Goal: Transaction & Acquisition: Purchase product/service

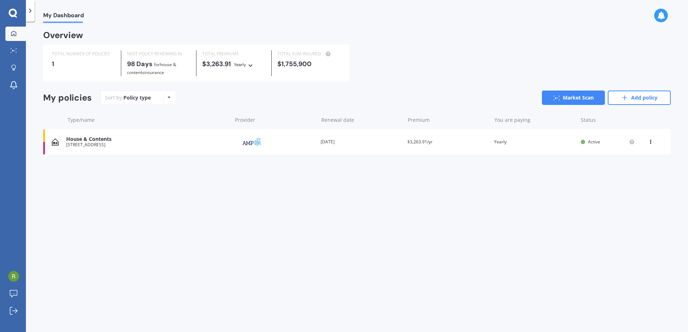
click at [13, 14] on icon at bounding box center [13, 13] width 9 height 9
click at [12, 14] on icon at bounding box center [13, 13] width 9 height 9
click at [15, 33] on icon at bounding box center [14, 34] width 6 height 6
click at [166, 36] on div "Overview" at bounding box center [357, 38] width 628 height 13
click at [12, 73] on link "Explore insurance" at bounding box center [15, 68] width 21 height 14
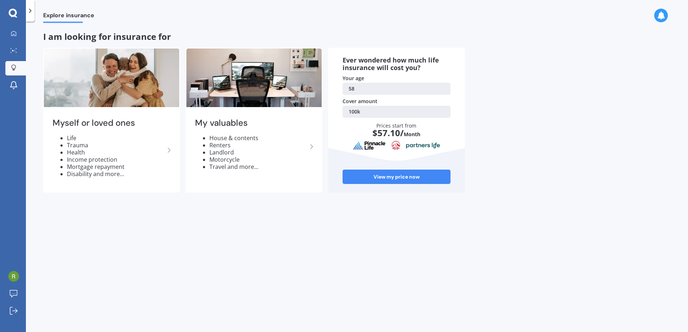
click at [578, 111] on div "Myself or loved ones Life Trauma Health Income protection Mortgage repayment Di…" at bounding box center [357, 120] width 628 height 145
click at [11, 49] on icon at bounding box center [11, 49] width 1 height 1
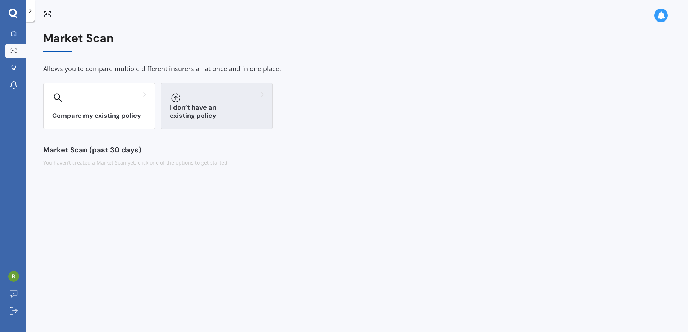
click at [204, 119] on h3 "I don’t have an existing policy" at bounding box center [217, 112] width 94 height 17
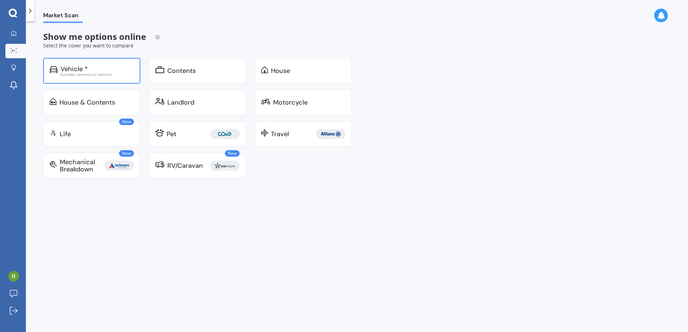
click at [69, 73] on div "Excludes commercial vehicles" at bounding box center [96, 75] width 73 height 4
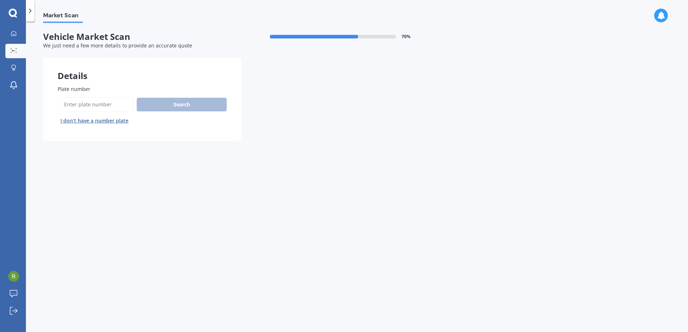
click at [92, 110] on input "Plate number" at bounding box center [96, 104] width 76 height 15
type input "JPU654"
click at [182, 108] on button "Search" at bounding box center [182, 105] width 90 height 14
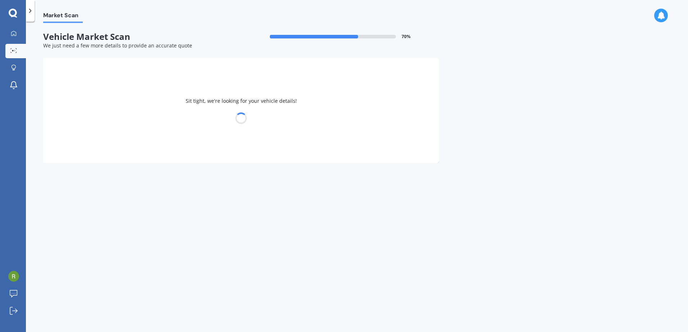
select select "NISSAN"
select select "X-TRAIL"
select select "08"
select select "01"
select select "1967"
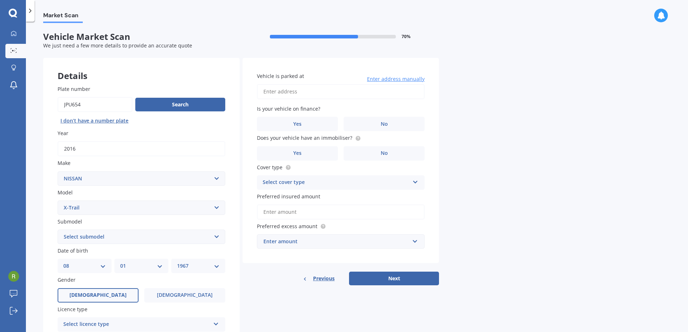
click at [213, 240] on select "Select submodel (All Other) 2000cc Hybrid 2WD non-turbo 4WD 20X Petrol ST ST 4W…" at bounding box center [142, 237] width 168 height 14
select select "ST-L"
click at [58, 230] on select "Select submodel (All Other) 2000cc Hybrid 2WD non-turbo 4WD 20X Petrol ST ST 4W…" at bounding box center [142, 237] width 168 height 14
click at [286, 94] on input "Vehicle is parked at" at bounding box center [341, 91] width 168 height 15
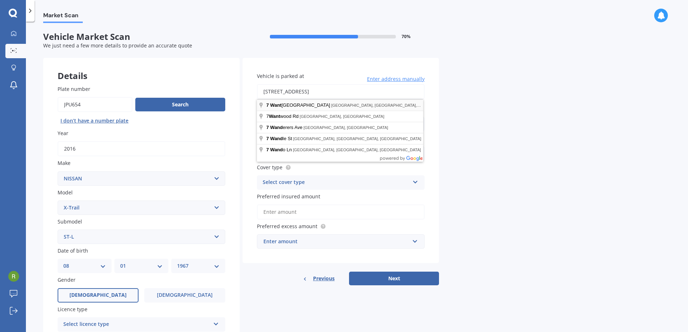
type input "[STREET_ADDRESS]"
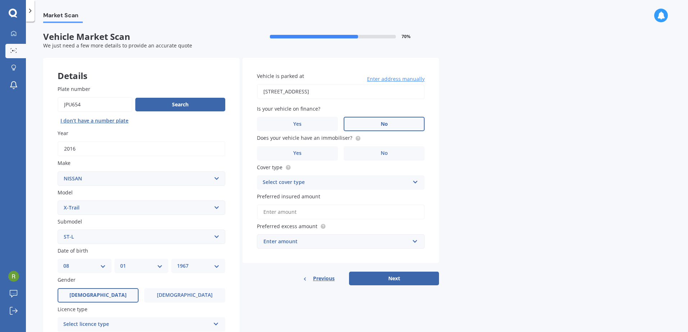
click at [398, 122] on label "No" at bounding box center [384, 124] width 81 height 14
click at [0, 0] on input "No" at bounding box center [0, 0] width 0 height 0
drag, startPoint x: 404, startPoint y: 154, endPoint x: 395, endPoint y: 202, distance: 48.3
click at [395, 202] on div "Vehicle is parked at [STREET_ADDRESS] Enter address manually Is your vehicle on…" at bounding box center [341, 161] width 196 height 206
click at [295, 157] on label "Yes" at bounding box center [297, 153] width 81 height 14
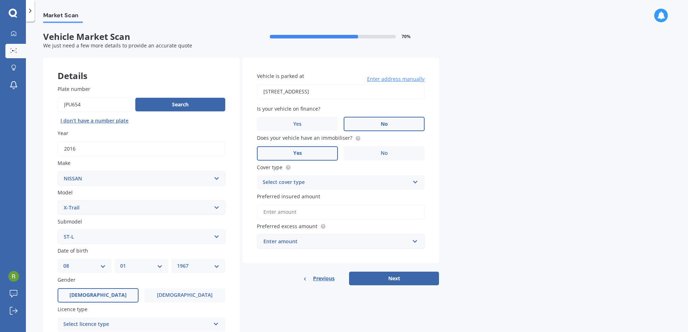
click at [0, 0] on input "Yes" at bounding box center [0, 0] width 0 height 0
click at [502, 191] on div "Market Scan Vehicle Market Scan 70 % We just need a few more details to provide…" at bounding box center [357, 178] width 662 height 311
click at [412, 184] on div "Select cover type Comprehensive Third Party, Fire & Theft Third Party" at bounding box center [341, 183] width 168 height 14
click at [373, 197] on div "Comprehensive" at bounding box center [340, 196] width 167 height 13
click at [334, 212] on input "Preferred insured amount" at bounding box center [341, 212] width 168 height 15
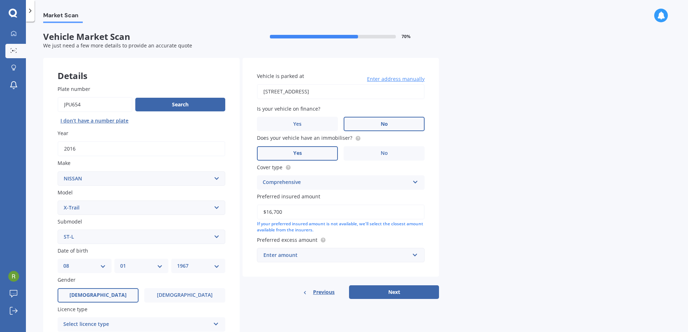
type input "$16,700"
click at [416, 255] on input "text" at bounding box center [338, 256] width 161 height 14
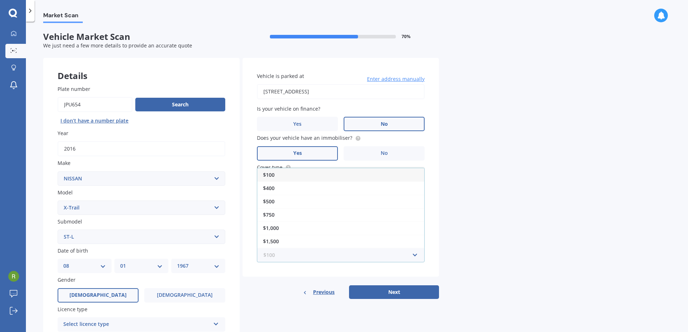
scroll to position [13, 0]
click at [370, 244] on div "$2,000" at bounding box center [340, 241] width 167 height 13
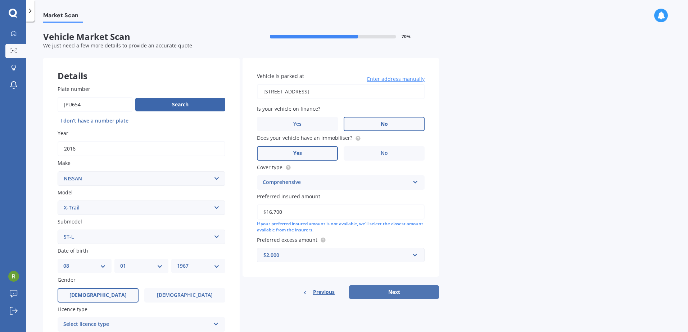
click at [405, 292] on button "Next" at bounding box center [394, 293] width 90 height 14
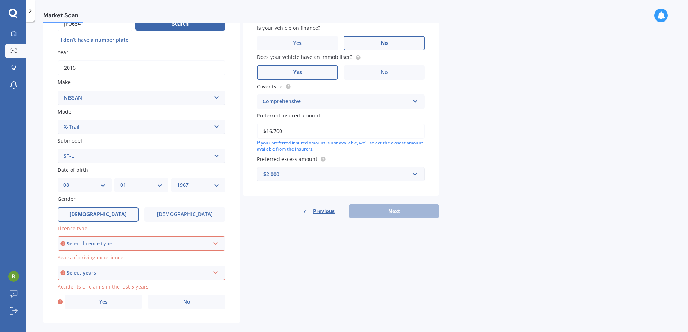
scroll to position [91, 0]
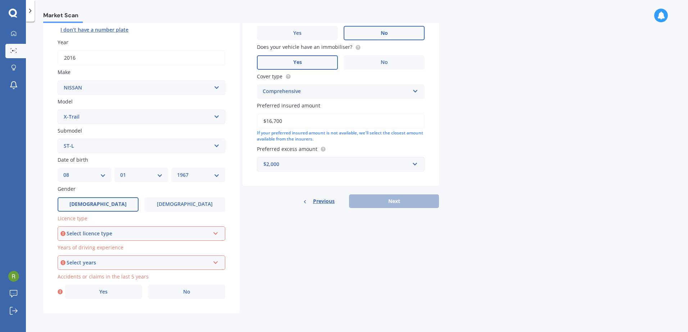
click at [182, 236] on div "Select licence type" at bounding box center [138, 234] width 143 height 8
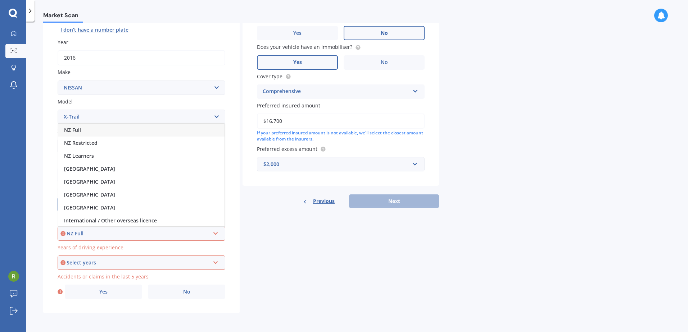
click at [130, 131] on div "NZ Full" at bounding box center [141, 130] width 166 height 13
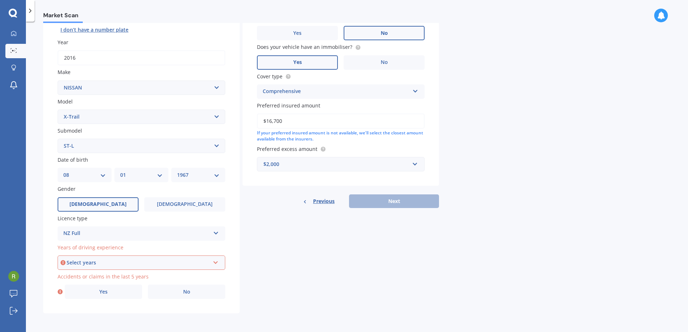
click at [189, 264] on div "Select years" at bounding box center [138, 263] width 143 height 8
click at [162, 200] on div "5 or more years" at bounding box center [141, 197] width 166 height 13
click at [185, 297] on label "No" at bounding box center [186, 292] width 77 height 14
click at [0, 0] on input "No" at bounding box center [0, 0] width 0 height 0
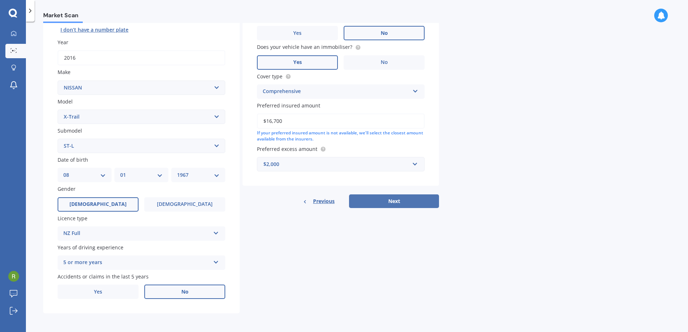
click at [397, 205] on button "Next" at bounding box center [394, 202] width 90 height 14
select select "08"
select select "01"
select select "1967"
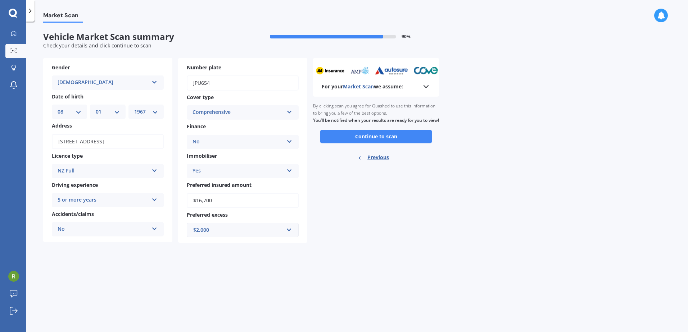
scroll to position [0, 0]
click at [371, 144] on button "Continue to scan" at bounding box center [376, 137] width 112 height 14
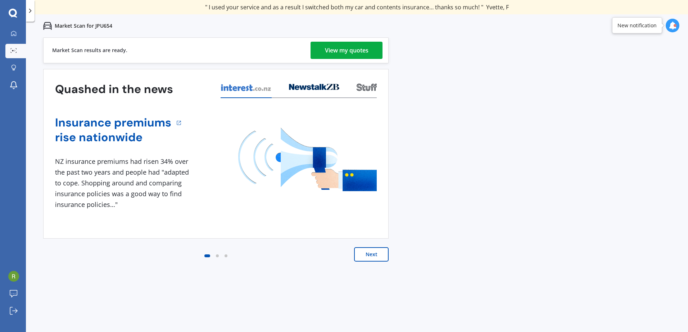
click at [345, 51] on div "View my quotes" at bounding box center [347, 50] width 44 height 17
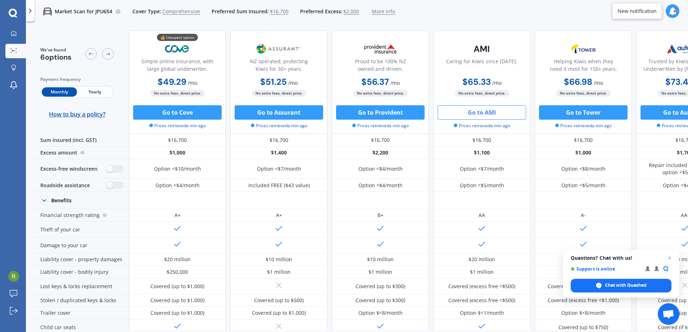
click at [492, 115] on button "Go to AMI" at bounding box center [482, 112] width 89 height 14
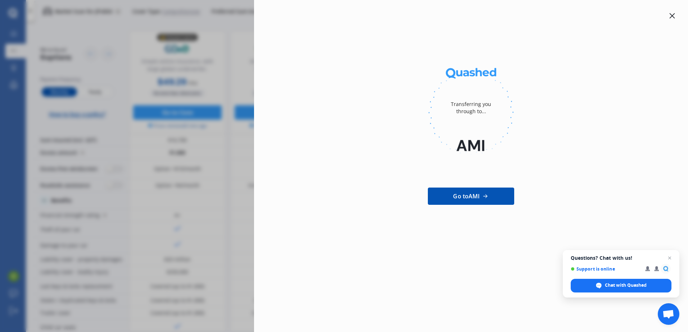
click at [672, 15] on icon at bounding box center [672, 16] width 6 height 6
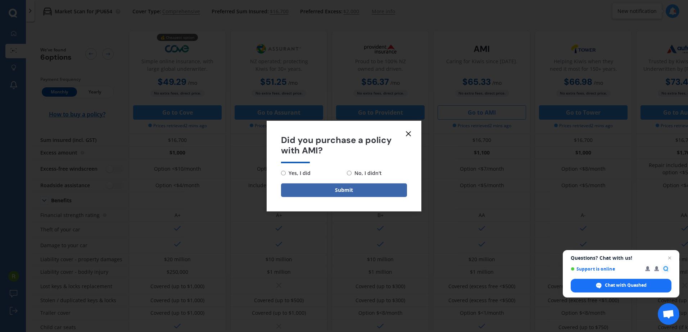
click at [410, 135] on line at bounding box center [408, 134] width 4 height 4
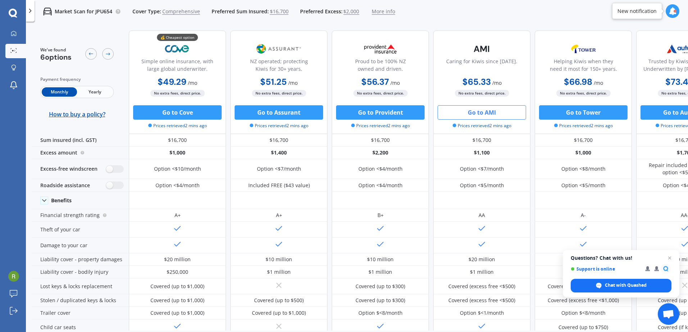
click at [97, 94] on span "Yearly" at bounding box center [94, 91] width 35 height 9
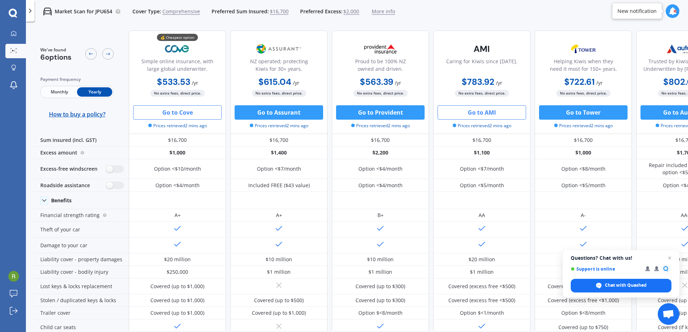
click at [171, 117] on button "Go to Cove" at bounding box center [177, 112] width 89 height 14
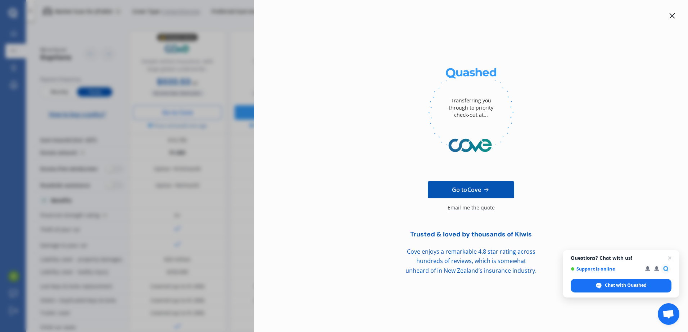
click at [667, 18] on div at bounding box center [471, 16] width 411 height 9
click at [673, 17] on icon at bounding box center [672, 16] width 6 height 6
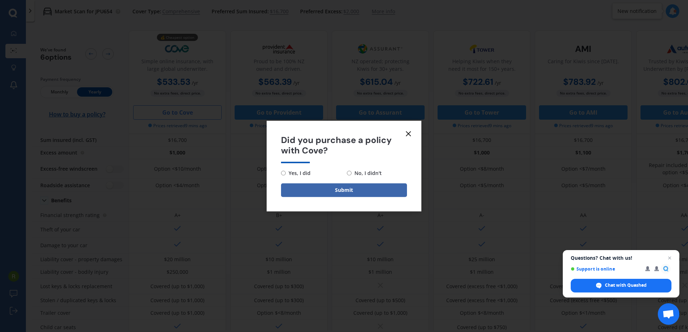
click at [357, 176] on span "No, I didn't" at bounding box center [367, 173] width 30 height 9
click at [352, 176] on input "No, I didn't" at bounding box center [349, 173] width 5 height 5
radio input "true"
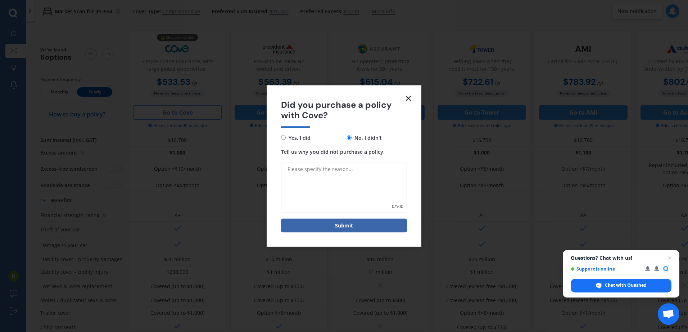
click at [409, 99] on line at bounding box center [408, 98] width 4 height 4
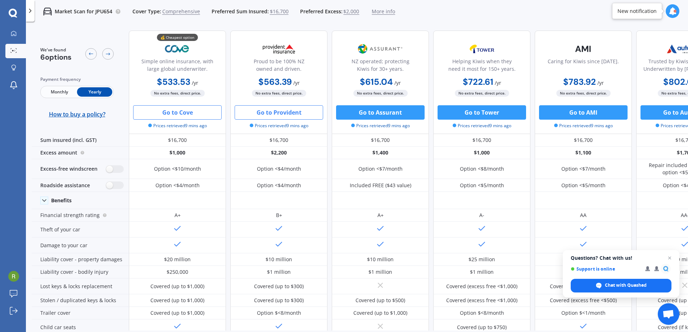
click at [289, 116] on button "Go to Provident" at bounding box center [279, 112] width 89 height 14
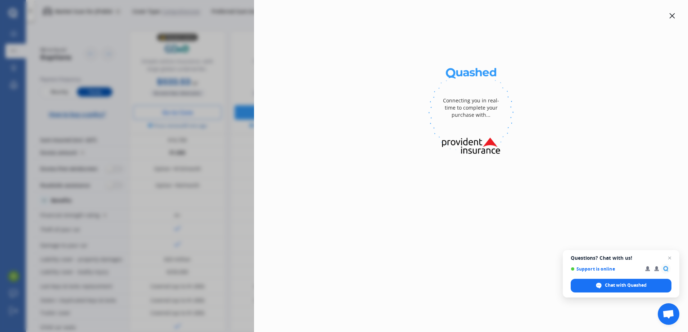
select select "full"
select select "[STREET_ADDRESS]"
select select "NISSAN"
select select "X-TRAIL"
select select "NO"
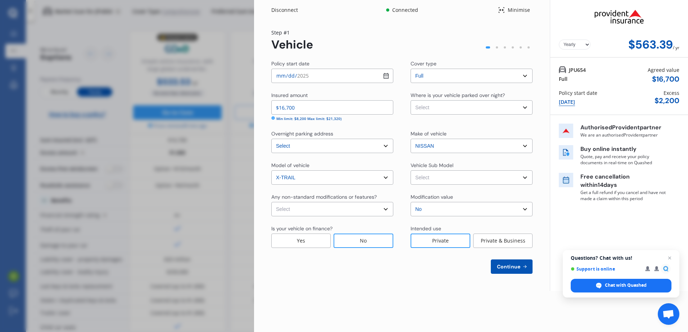
click at [495, 109] on select "Select Garage (fully enclosed) Off Street Parking Other" at bounding box center [472, 107] width 122 height 14
select select "GARAGE"
click at [411, 100] on select "Select Garage (fully enclosed) Off Street Parking Other" at bounding box center [472, 107] width 122 height 14
click at [516, 78] on select "Select cover type Full" at bounding box center [472, 76] width 122 height 14
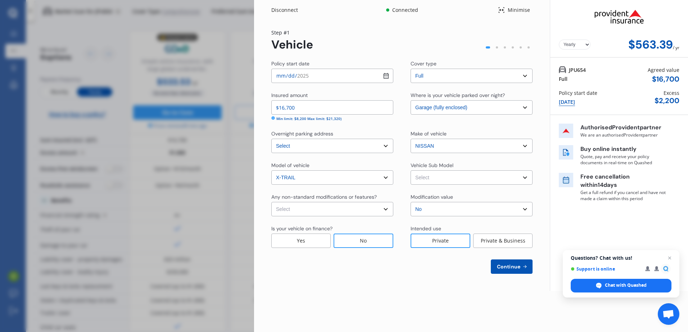
click at [458, 177] on select "Select X-Trail T32 ST-L Wagon 5dr Xtronic 7sp 4WD 2.5i" at bounding box center [472, 178] width 122 height 14
select select "NZVNISS2016AEAV"
click at [411, 171] on select "Select X-Trail T32 ST-L Wagon 5dr Xtronic 7sp 4WD 2.5i" at bounding box center [472, 178] width 122 height 14
click at [385, 209] on select "Select None [MEDICAL_DATA] System(NOS) Roll Cage Full Racing Harness" at bounding box center [332, 209] width 122 height 14
select select "none"
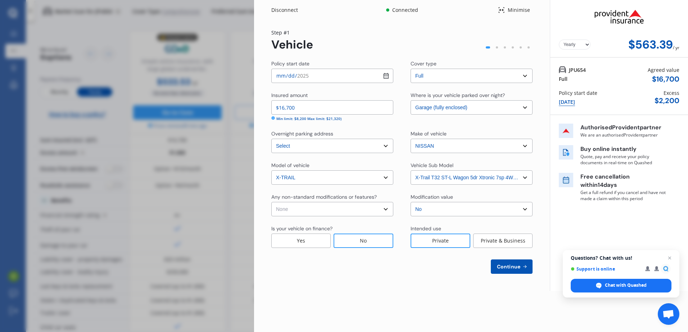
click at [271, 202] on select "Select None [MEDICAL_DATA] System(NOS) Roll Cage Full Racing Harness" at bounding box center [332, 209] width 122 height 14
click at [501, 266] on span "Continue" at bounding box center [508, 267] width 26 height 6
select select "08"
select select "01"
select select "1967"
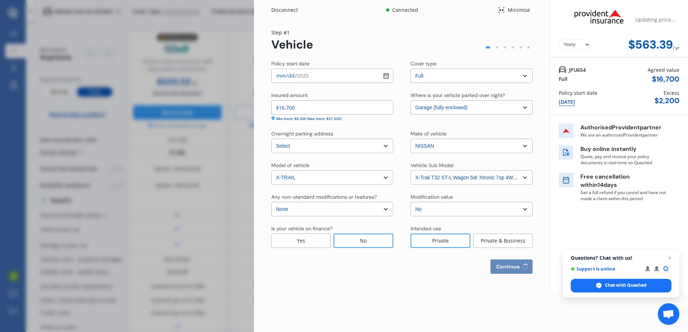
select select "NZ_FULL"
select select "0"
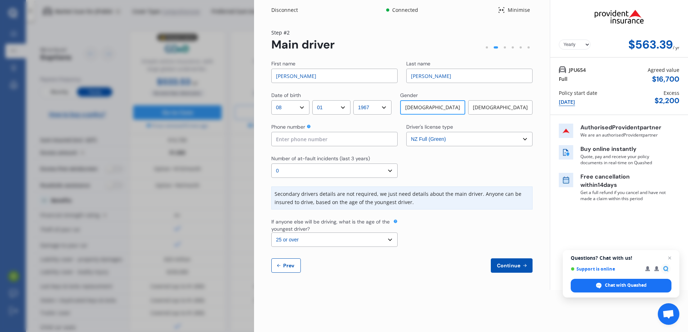
click at [390, 240] on select "Select the age of the youngest driver. 16 17 18 19 20 21 22 23 24 25 or over" at bounding box center [334, 240] width 126 height 14
select select "18"
click at [271, 233] on select "Select the age of the youngest driver. 16 17 18 19 20 21 22 23 24 25 or over" at bounding box center [334, 240] width 126 height 14
click at [336, 146] on input at bounding box center [334, 139] width 126 height 14
type input "021575921"
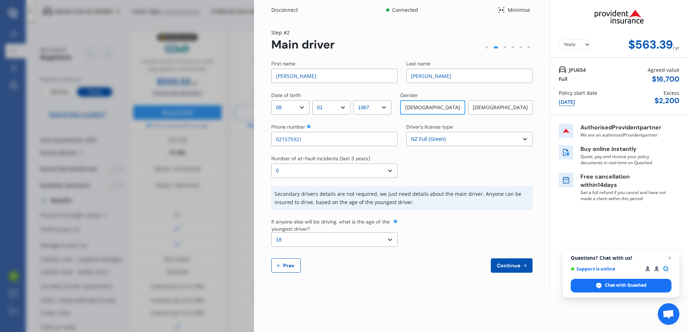
click at [575, 100] on div "[DATE]" at bounding box center [567, 102] width 16 height 8
select select "full"
select select "GARAGE"
select select "[STREET_ADDRESS]"
select select "NISSAN"
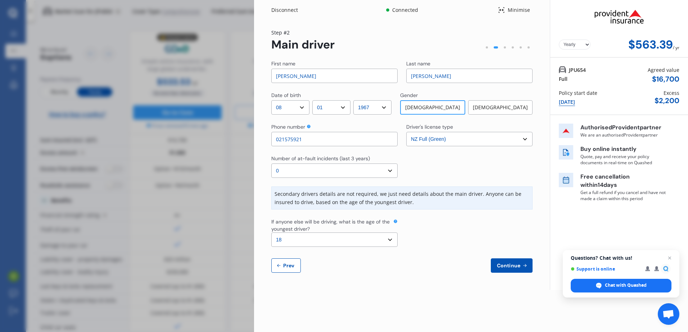
select select "X-TRAIL"
select select "NZVNISS2016AEAV"
select select "none"
select select "NO"
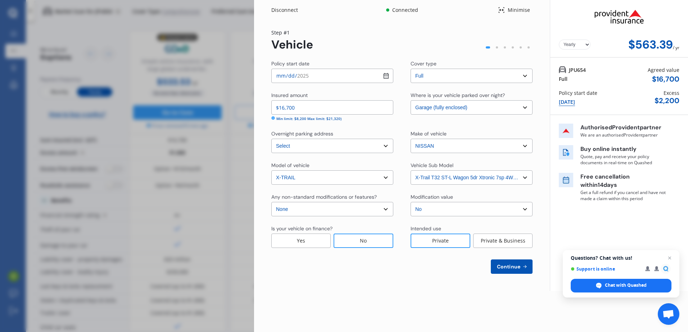
click at [575, 104] on div "[DATE]" at bounding box center [567, 102] width 16 height 8
click at [457, 276] on div "Yearly Monthly $563.39 / yr Step # 1 Vehicle Policy start date [DATE] Cover typ…" at bounding box center [402, 155] width 296 height 271
click at [519, 266] on span "Continue" at bounding box center [508, 267] width 26 height 6
select select "08"
select select "01"
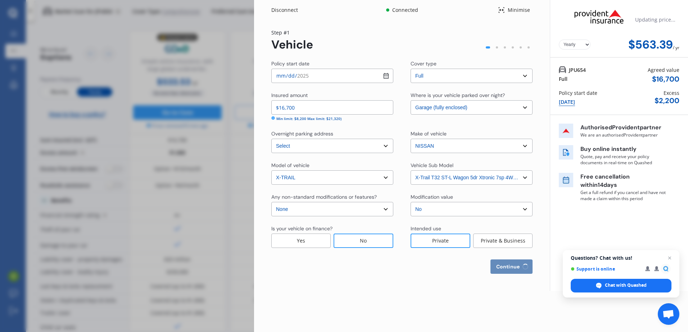
select select "1967"
select select "NZ_FULL"
select select "0"
select select "18"
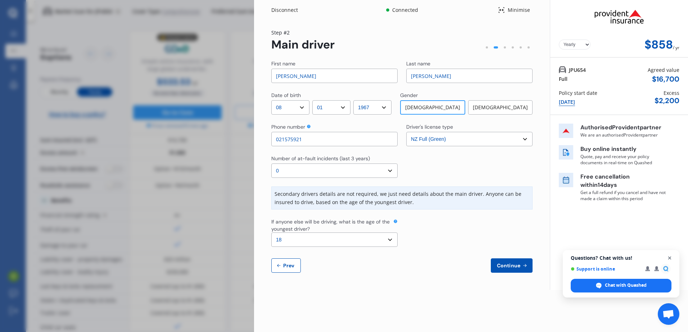
click at [672, 262] on span "Close chat" at bounding box center [669, 258] width 9 height 9
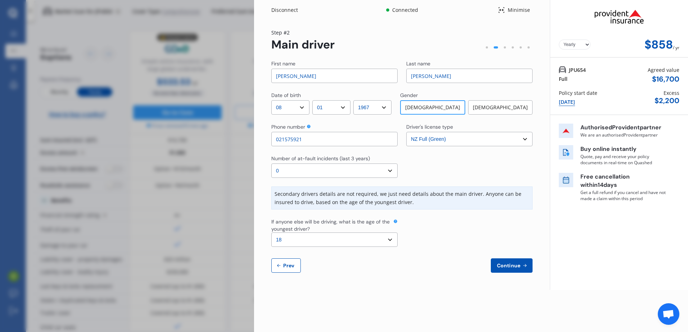
click at [509, 270] on button "Continue" at bounding box center [512, 266] width 42 height 14
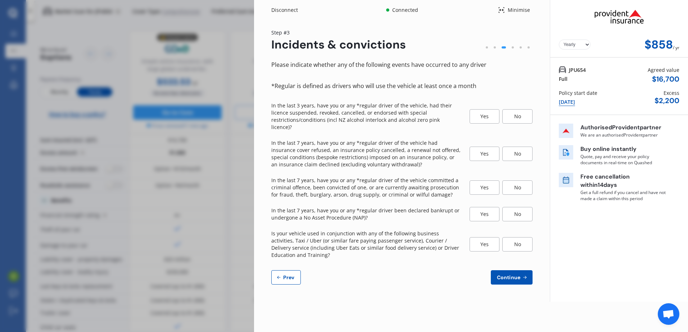
click at [526, 117] on div "No" at bounding box center [517, 116] width 30 height 14
click at [515, 147] on div "No" at bounding box center [517, 154] width 30 height 14
click at [517, 185] on div "No" at bounding box center [517, 188] width 30 height 14
click at [524, 207] on div "No" at bounding box center [517, 214] width 30 height 14
click at [519, 237] on div "No" at bounding box center [517, 244] width 30 height 14
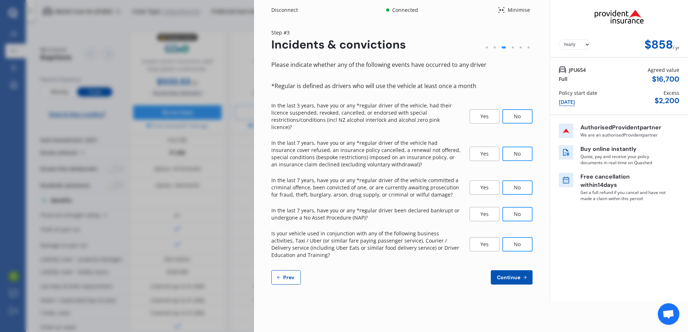
click at [511, 275] on span "Continue" at bounding box center [508, 278] width 26 height 6
select select "1700"
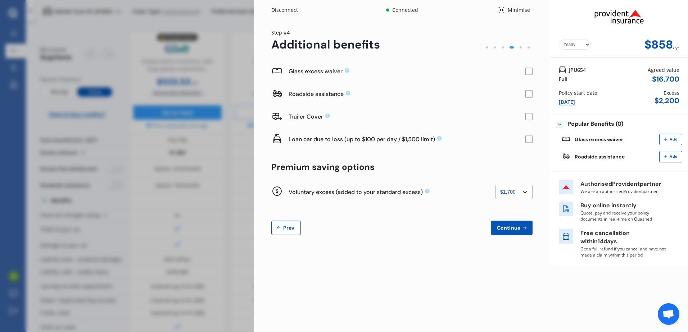
click at [528, 69] on rect at bounding box center [528, 71] width 7 height 7
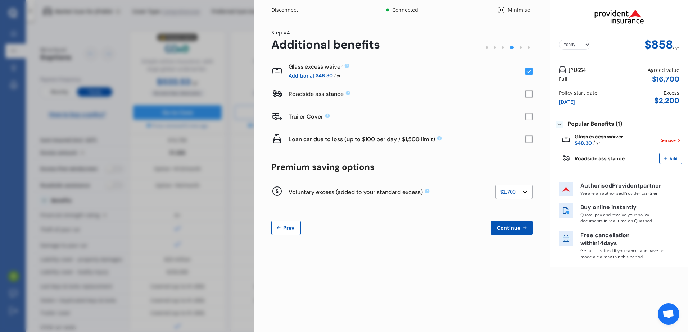
click at [532, 96] on rect at bounding box center [528, 94] width 7 height 7
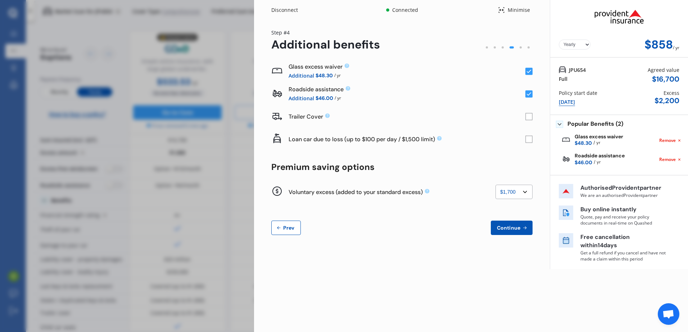
click at [531, 140] on rect at bounding box center [528, 139] width 7 height 7
click at [526, 193] on select "None $200 $450 $700 $950 $1,200 $1,700" at bounding box center [513, 192] width 37 height 14
click at [527, 194] on select "None $200 $450 $700 $950 $1,200 $1,700" at bounding box center [513, 192] width 37 height 14
click at [514, 227] on span "Continue" at bounding box center [508, 228] width 26 height 6
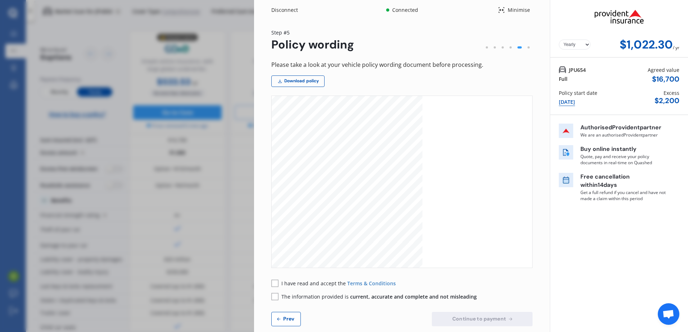
scroll to position [360, 0]
click at [277, 283] on rect at bounding box center [274, 283] width 7 height 7
click at [273, 299] on rect at bounding box center [274, 296] width 7 height 7
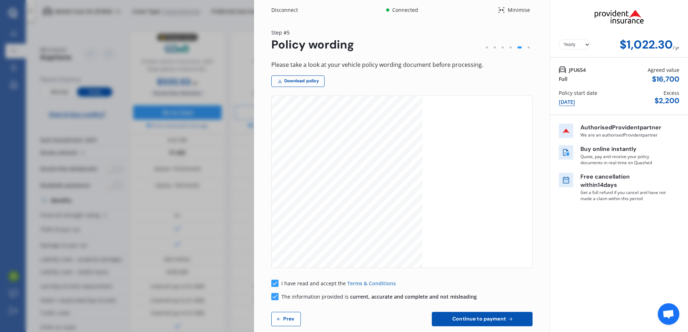
click at [247, 22] on div "Disconnect Connected Minimise Yearly Monthly $1,022.30 / yr Step # 5 Policy wor…" at bounding box center [344, 166] width 688 height 332
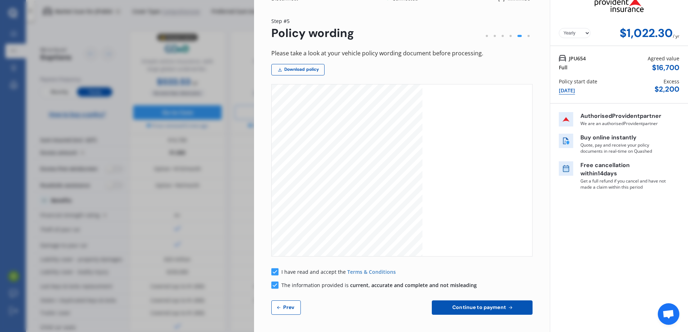
scroll to position [72, 0]
click at [287, 309] on span "Prev" at bounding box center [289, 308] width 14 height 6
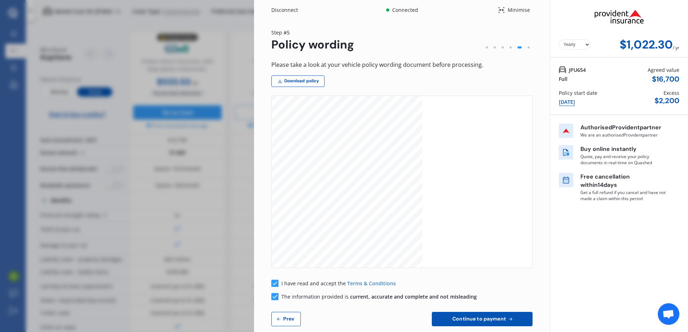
select select "1700"
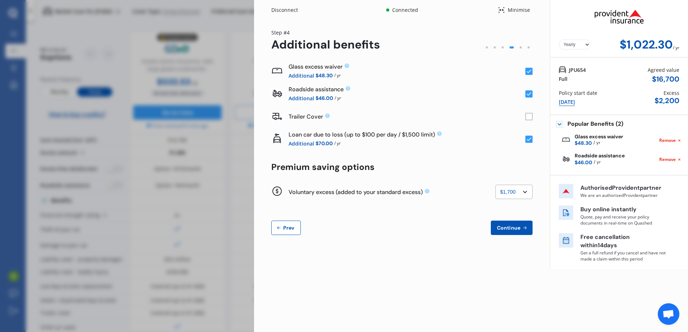
click at [291, 233] on button "Prev" at bounding box center [286, 228] width 30 height 14
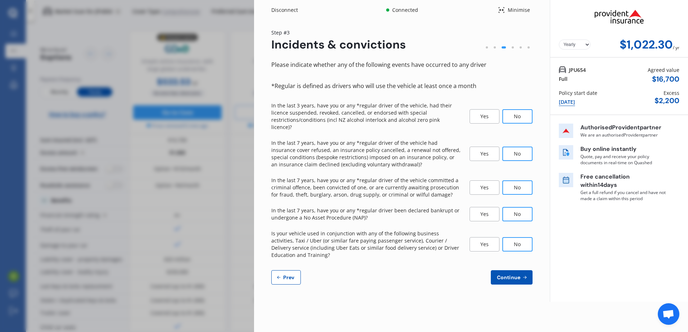
click at [295, 233] on p "Is your vehicle used in conjunction with any of the following business activiti…" at bounding box center [366, 244] width 190 height 29
click at [294, 275] on button "Prev" at bounding box center [286, 278] width 30 height 14
select select "08"
select select "01"
select select "1967"
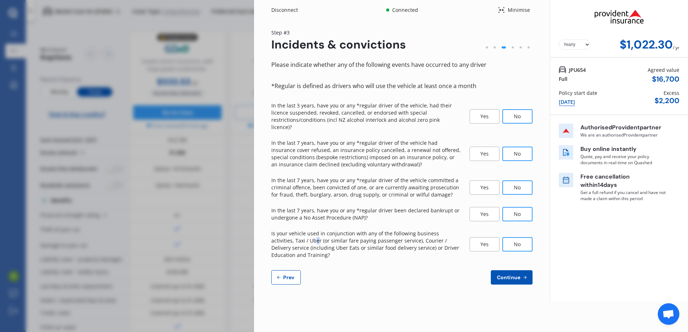
select select "NZ_FULL"
select select "0"
select select "18"
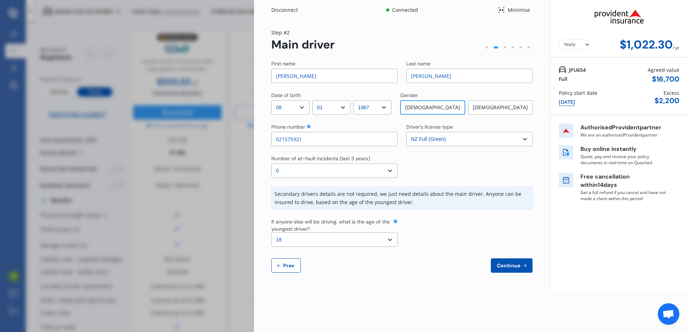
click at [290, 267] on span "Prev" at bounding box center [289, 266] width 14 height 6
select select "full"
select select "GARAGE"
select select "[STREET_ADDRESS]"
select select "NISSAN"
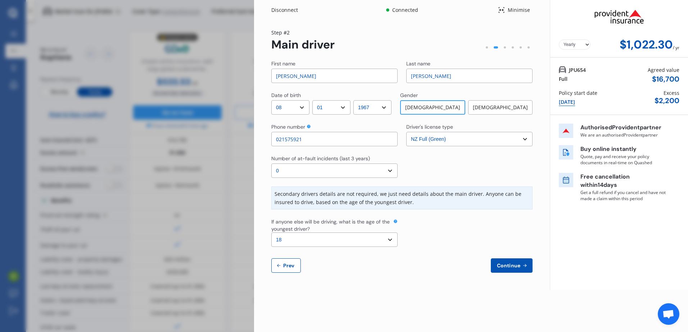
select select "X-TRAIL"
select select "NZVNISS2016AEAV"
select select "none"
select select "NO"
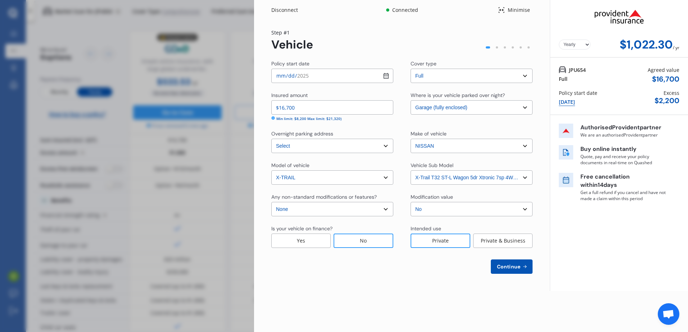
click at [283, 9] on div "Disconnect" at bounding box center [288, 9] width 35 height 7
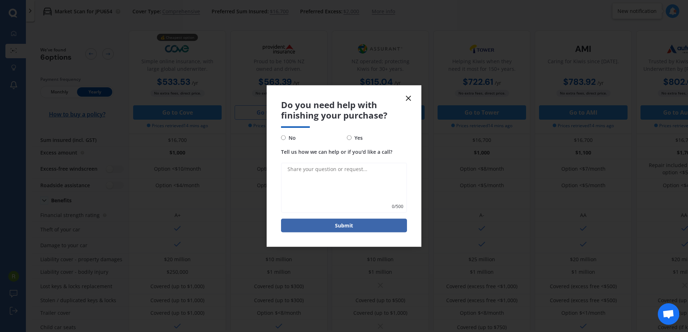
click at [350, 139] on input "Yes" at bounding box center [349, 138] width 5 height 5
radio input "true"
click at [408, 99] on line at bounding box center [408, 98] width 4 height 4
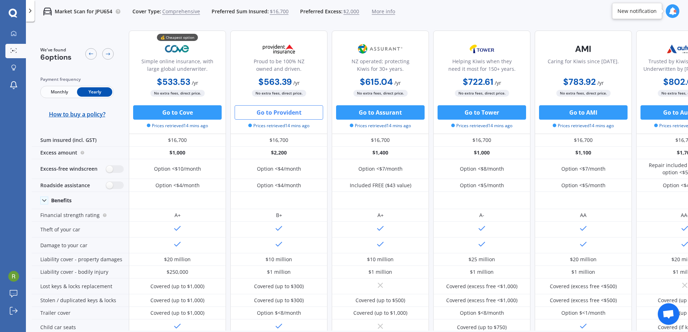
click at [280, 114] on button "Go to Provident" at bounding box center [279, 112] width 89 height 14
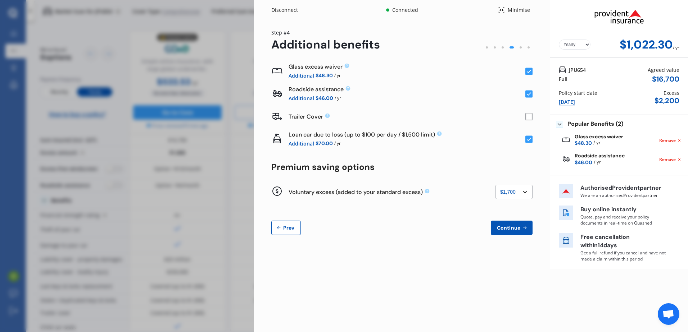
click at [517, 231] on span "Continue" at bounding box center [508, 228] width 26 height 6
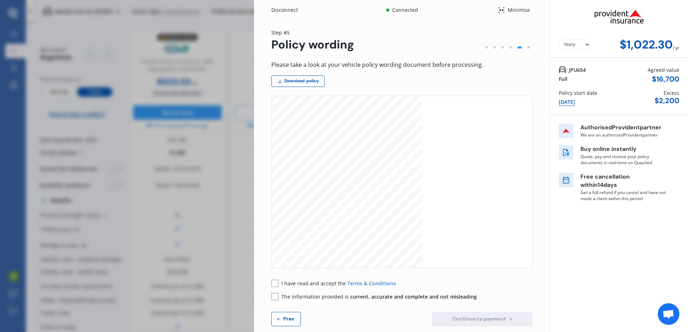
click at [572, 101] on div "[DATE]" at bounding box center [567, 102] width 16 height 8
select select "full"
select select "GARAGE"
select select "[STREET_ADDRESS]"
select select "NISSAN"
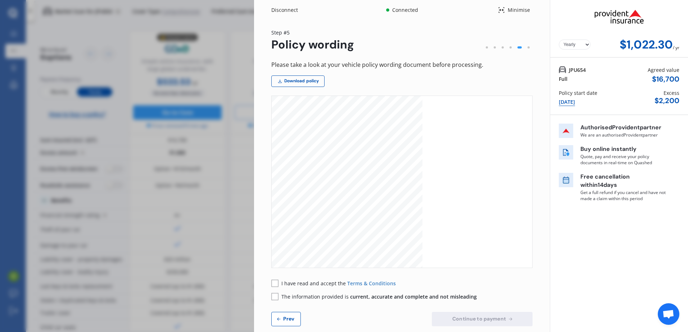
select select "X-TRAIL"
select select "NZVNISS2016AEAV"
select select "none"
select select "NO"
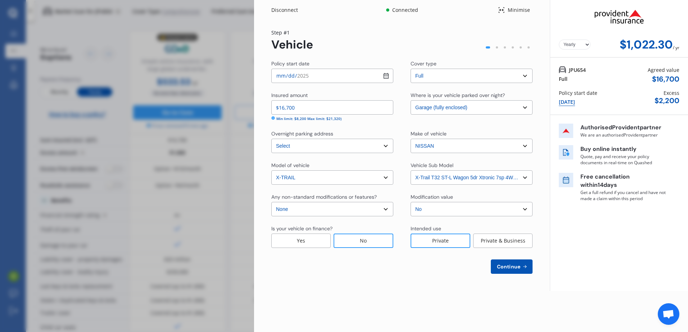
click at [572, 101] on div "[DATE]" at bounding box center [567, 102] width 16 height 8
click at [570, 105] on div "[DATE]" at bounding box center [567, 102] width 16 height 8
click at [507, 269] on span "Continue" at bounding box center [508, 267] width 26 height 6
select select "08"
select select "01"
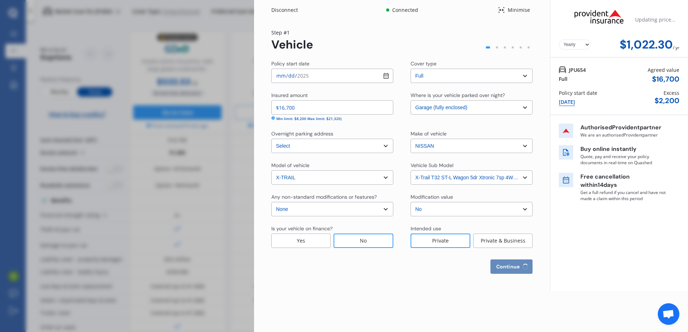
select select "1967"
select select "NZ_FULL"
select select "0"
select select "18"
